Goal: Transaction & Acquisition: Download file/media

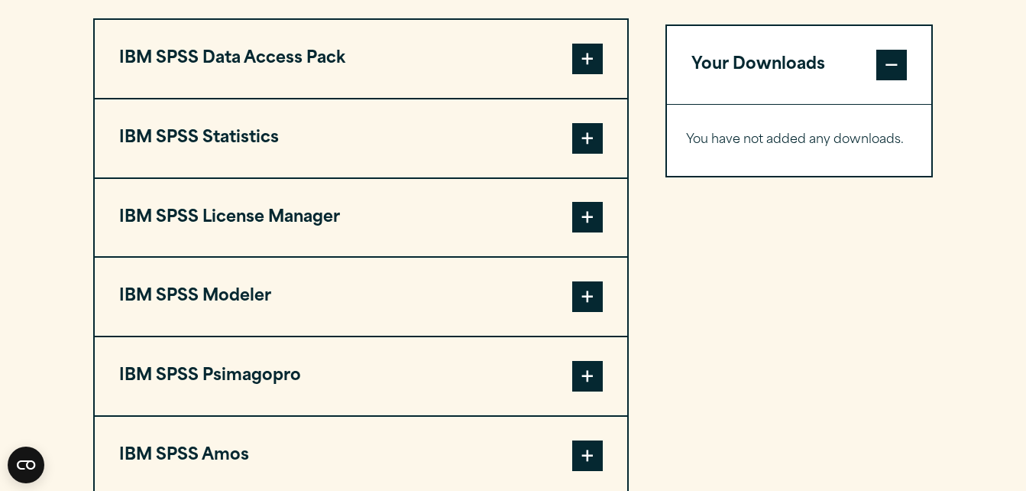
scroll to position [1214, 0]
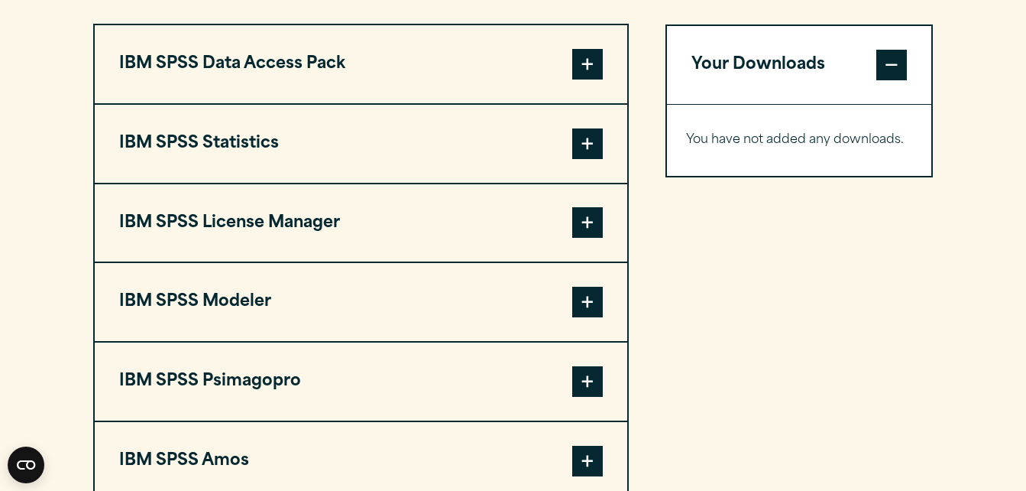
click at [596, 139] on span at bounding box center [587, 143] width 31 height 31
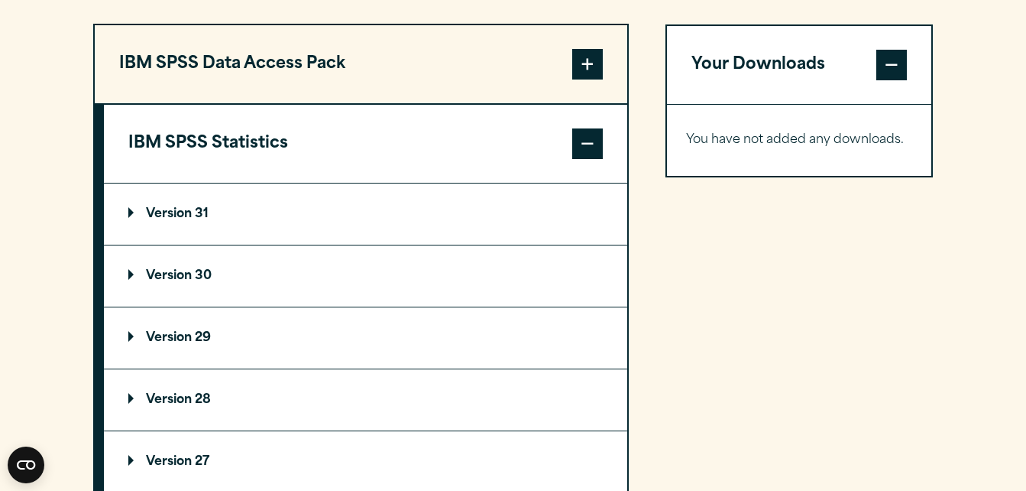
click at [498, 283] on summary "Version 30" at bounding box center [365, 275] width 523 height 61
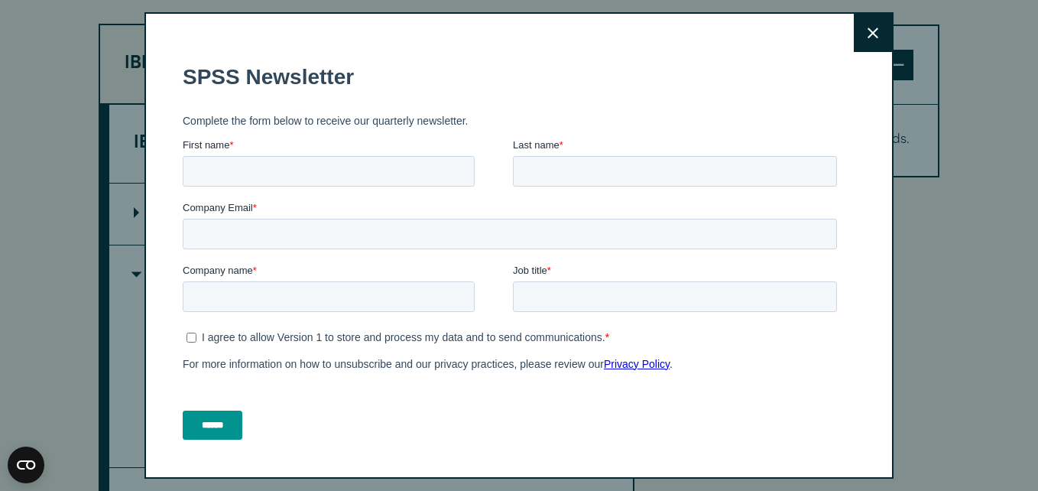
click at [853, 29] on button "Close" at bounding box center [872, 33] width 38 height 38
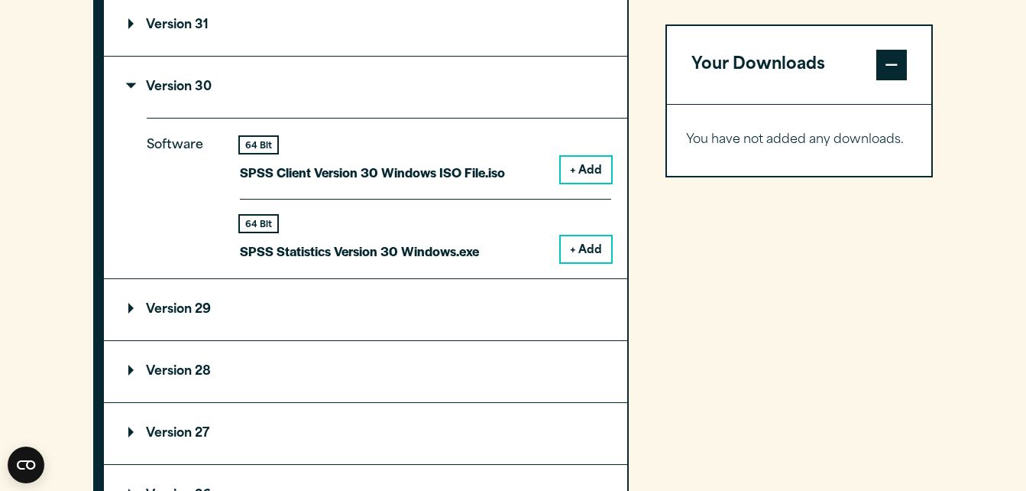
scroll to position [1426, 0]
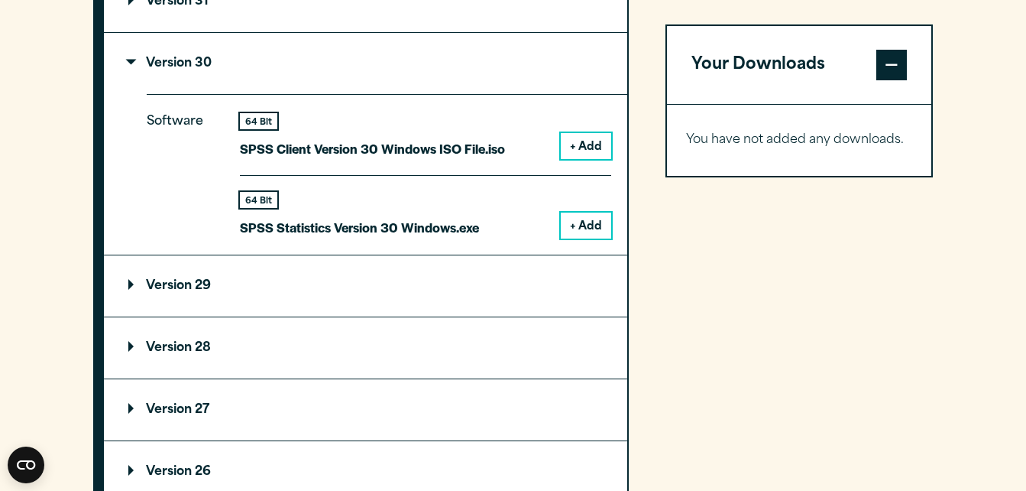
click at [593, 222] on button "+ Add" at bounding box center [586, 225] width 50 height 26
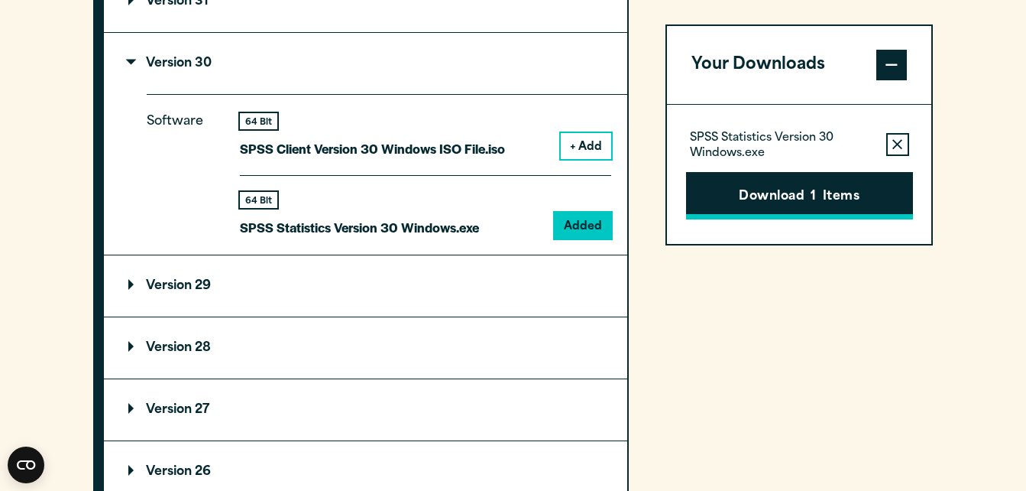
click at [839, 196] on button "Download 1 Items" at bounding box center [799, 195] width 227 height 47
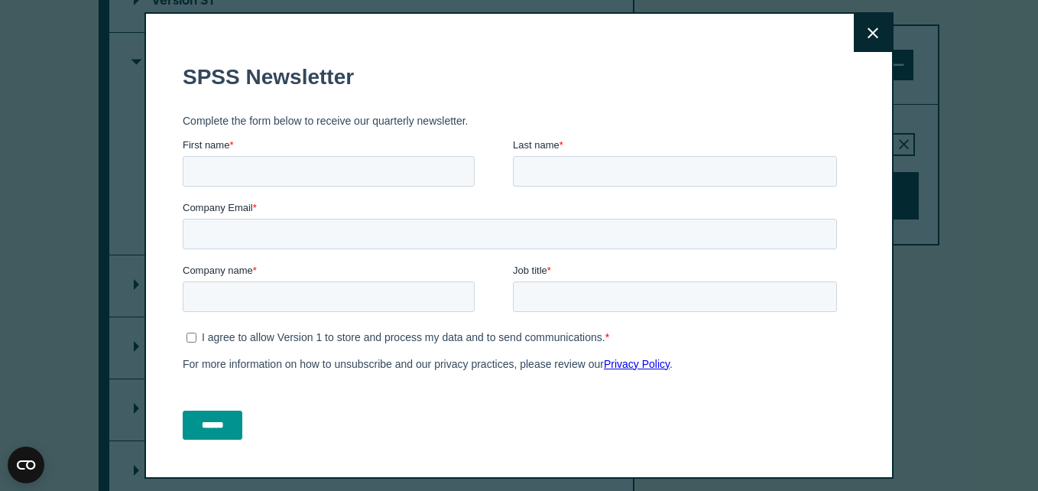
click at [856, 22] on button "Close" at bounding box center [872, 33] width 38 height 38
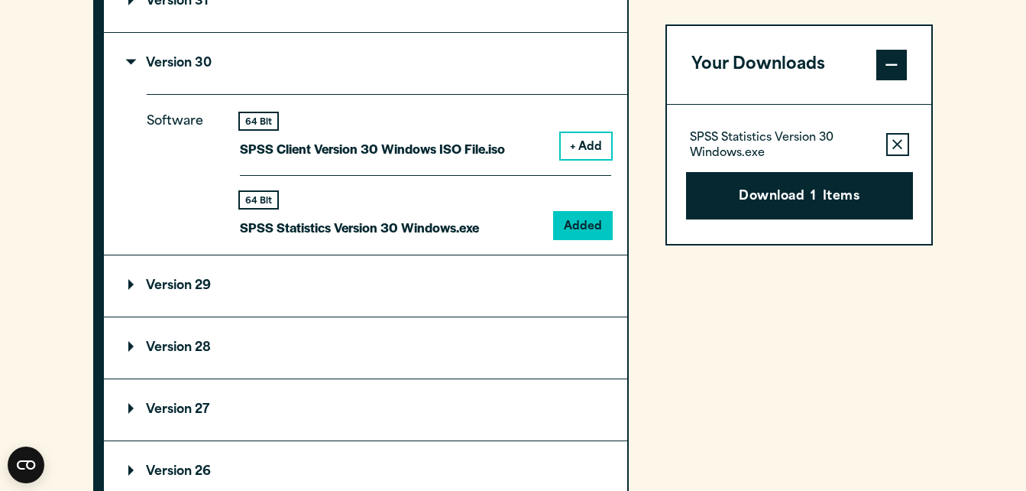
click at [966, 38] on section "Select your software downloads Use the table below to find and navigate to your…" at bounding box center [513, 198] width 1026 height 1343
click at [808, 197] on button "Download 1 Items" at bounding box center [799, 195] width 227 height 47
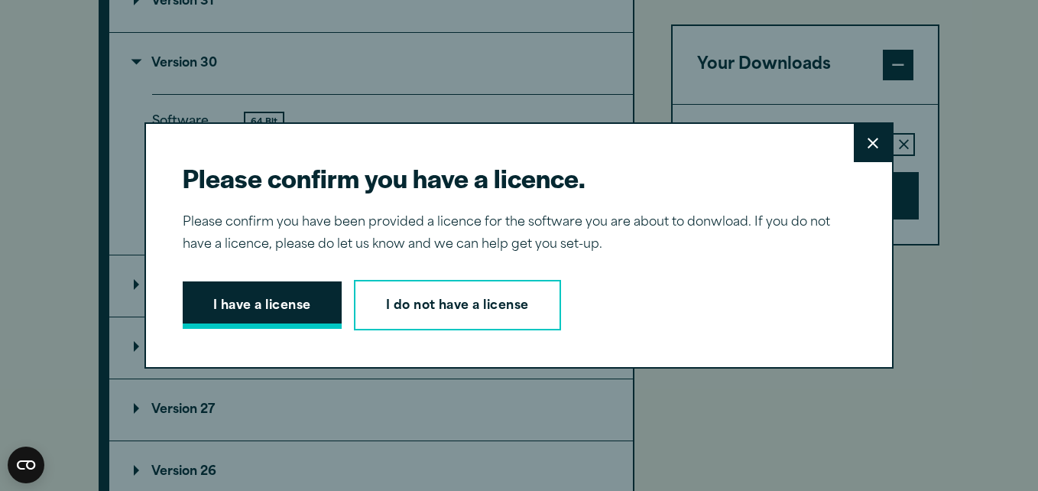
click at [282, 309] on button "I have a license" at bounding box center [262, 304] width 159 height 47
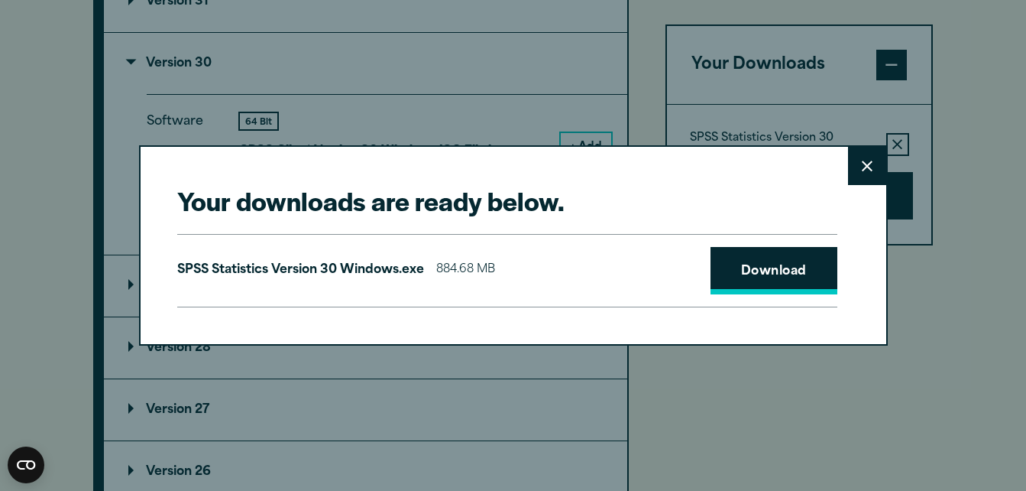
click at [767, 268] on link "Download" at bounding box center [774, 270] width 127 height 47
click at [868, 167] on icon at bounding box center [867, 165] width 11 height 11
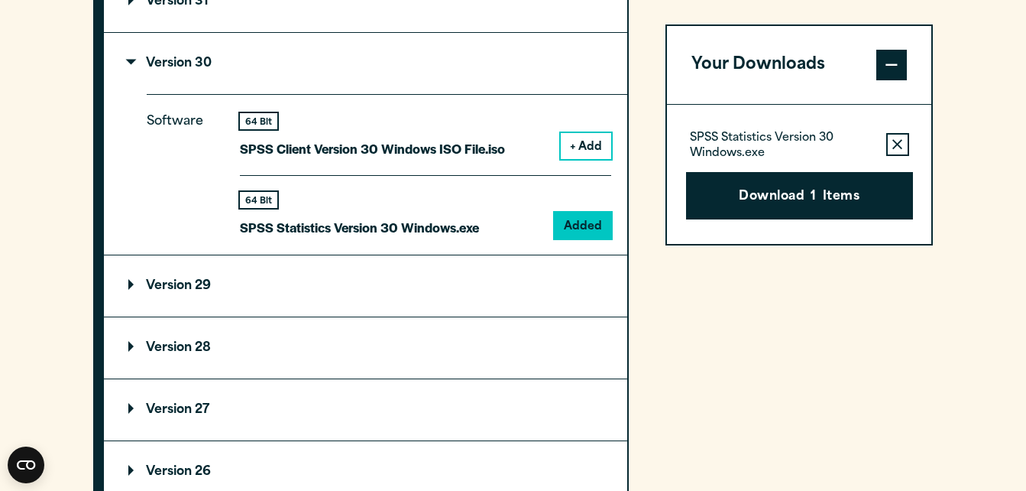
click at [536, 265] on summary "Version 29" at bounding box center [365, 285] width 523 height 61
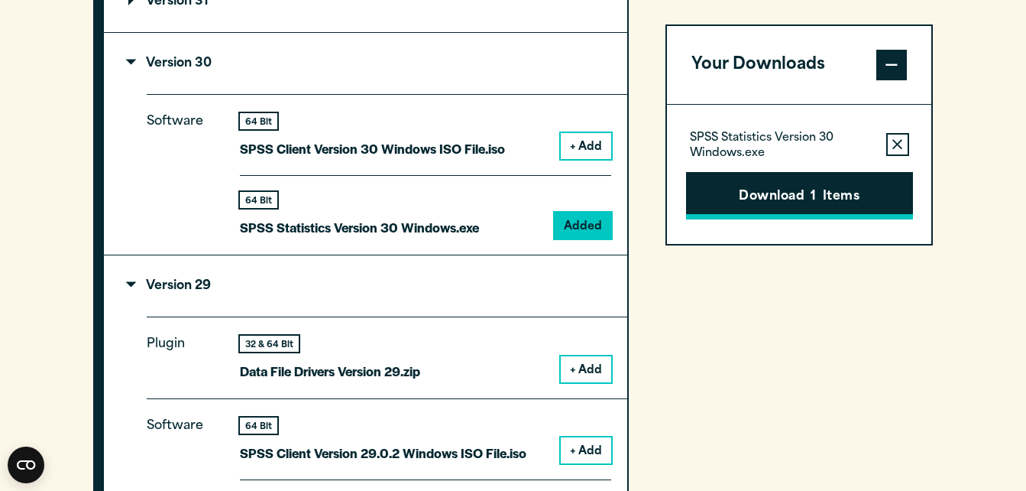
click at [782, 199] on button "Download 1 Items" at bounding box center [799, 195] width 227 height 47
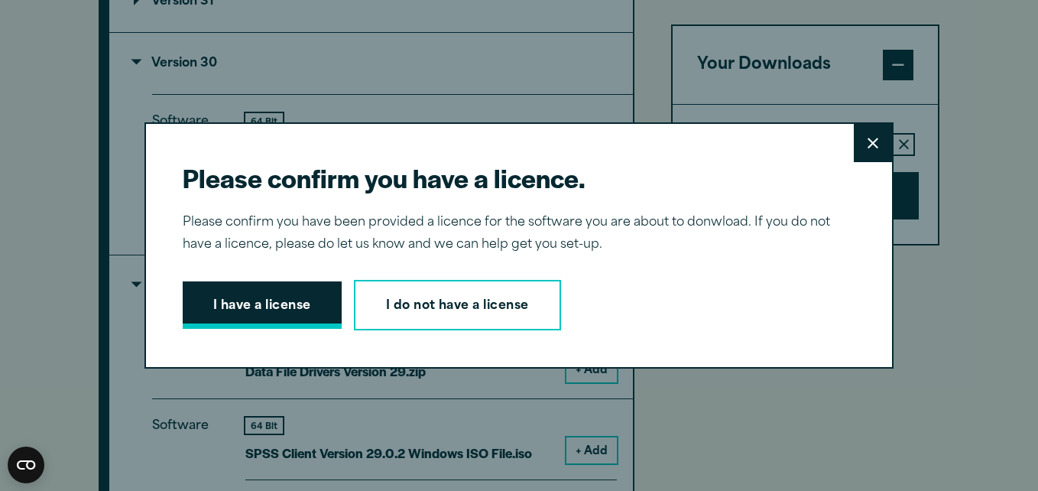
click at [240, 312] on button "I have a license" at bounding box center [262, 304] width 159 height 47
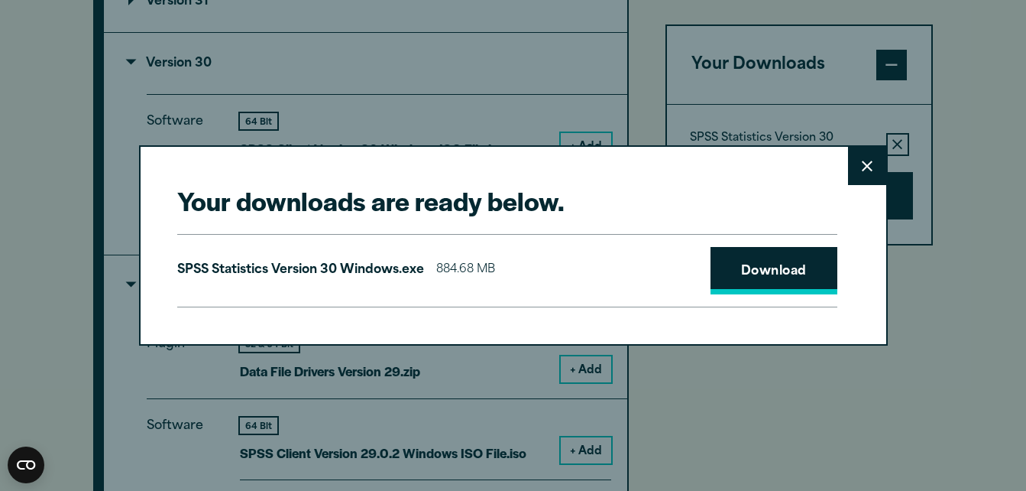
drag, startPoint x: 767, startPoint y: 274, endPoint x: 738, endPoint y: 270, distance: 29.3
click at [738, 270] on link "Download" at bounding box center [774, 270] width 127 height 47
